Goal: Task Accomplishment & Management: Use online tool/utility

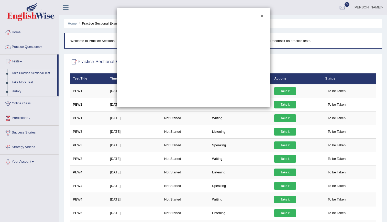
click at [261, 15] on button "×" at bounding box center [261, 15] width 3 height 5
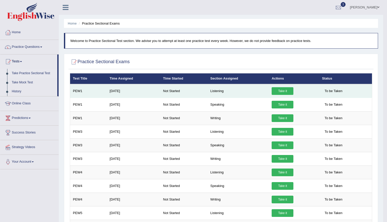
click at [284, 93] on link "Take it" at bounding box center [283, 91] width 22 height 8
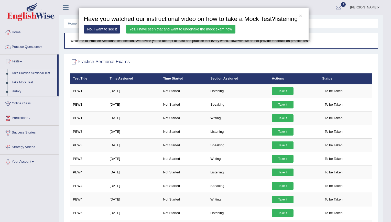
click at [140, 31] on link "Yes, I have seen that and want to undertake the mock exam now" at bounding box center [180, 29] width 109 height 9
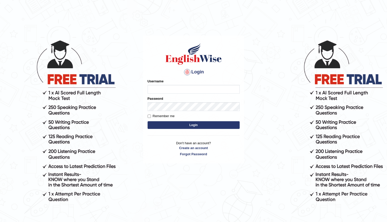
type input "kenia999"
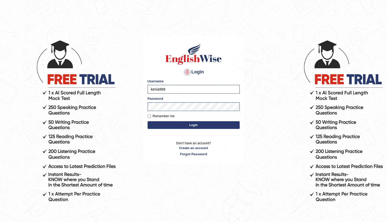
click at [185, 125] on button "Login" at bounding box center [194, 125] width 92 height 8
